Goal: Task Accomplishment & Management: Use online tool/utility

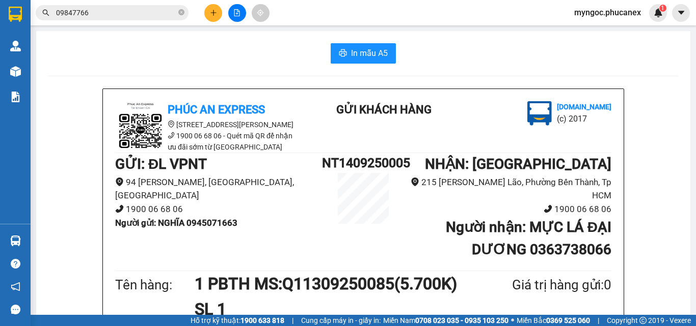
scroll to position [102, 0]
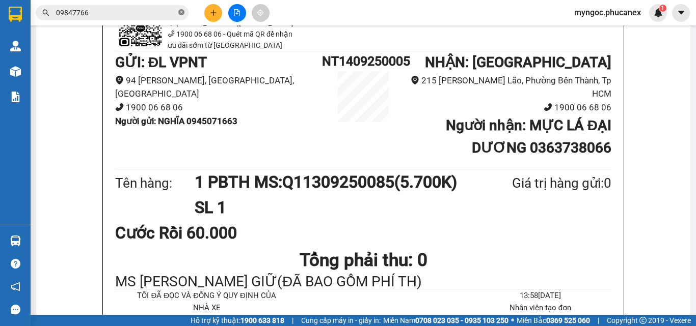
click at [180, 10] on icon "close-circle" at bounding box center [181, 12] width 6 height 6
click at [135, 16] on input "text" at bounding box center [116, 12] width 120 height 11
paste input "914332379"
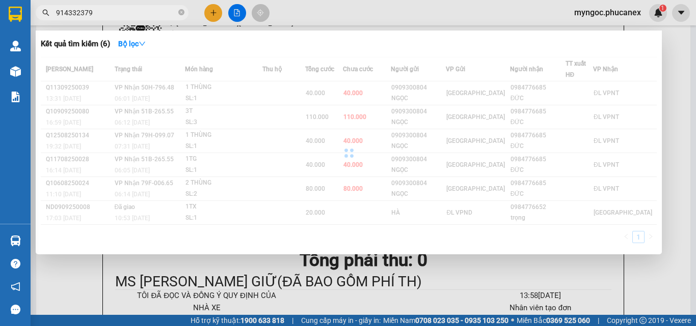
click at [57, 12] on input "914332379" at bounding box center [116, 12] width 120 height 11
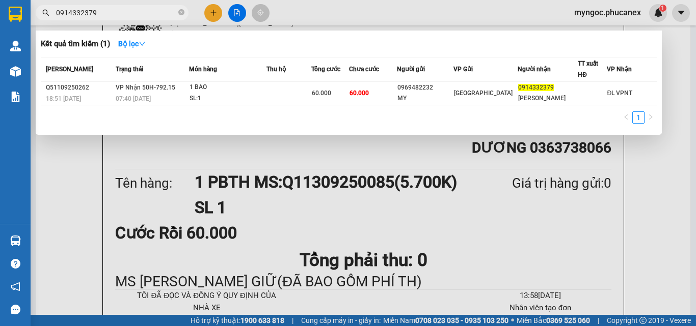
type input "0914332379"
click at [183, 14] on icon "close-circle" at bounding box center [181, 12] width 6 height 6
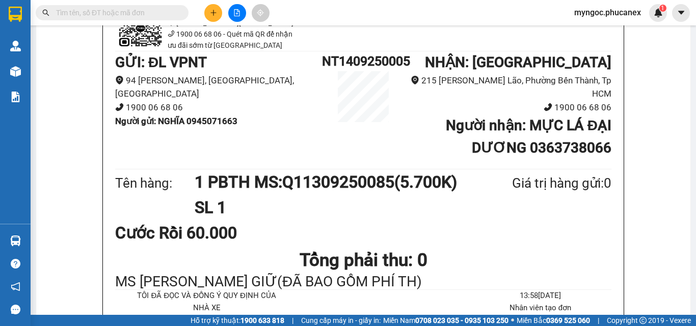
click at [164, 14] on input "text" at bounding box center [116, 12] width 120 height 11
paste input "934737428"
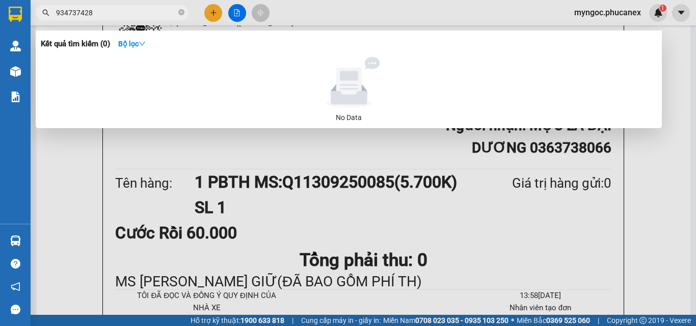
click at [57, 12] on input "934737428" at bounding box center [116, 12] width 120 height 11
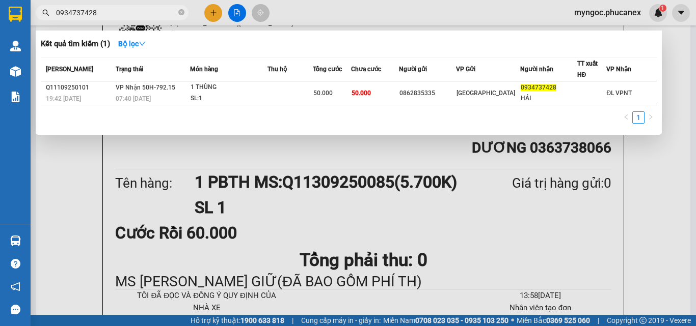
type input "0934737428"
click at [183, 12] on icon "close-circle" at bounding box center [181, 12] width 6 height 6
type input "0839042692"
